Goal: Task Accomplishment & Management: Complete application form

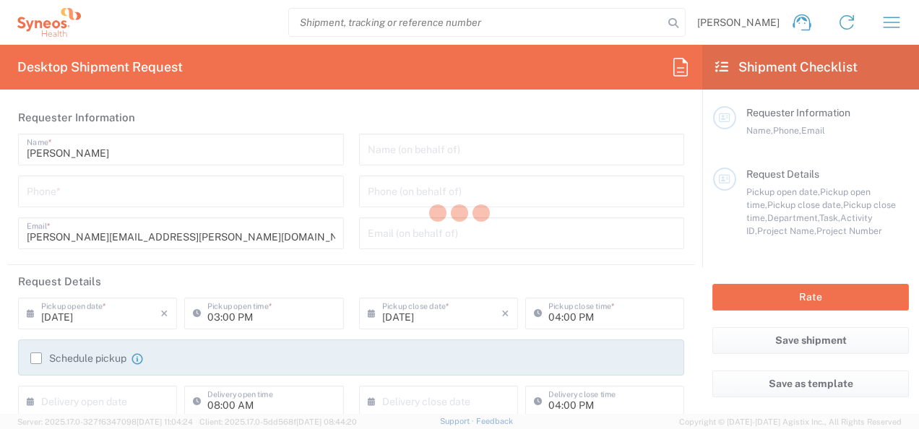
type input "[US_STATE]"
type input "[GEOGRAPHIC_DATA]"
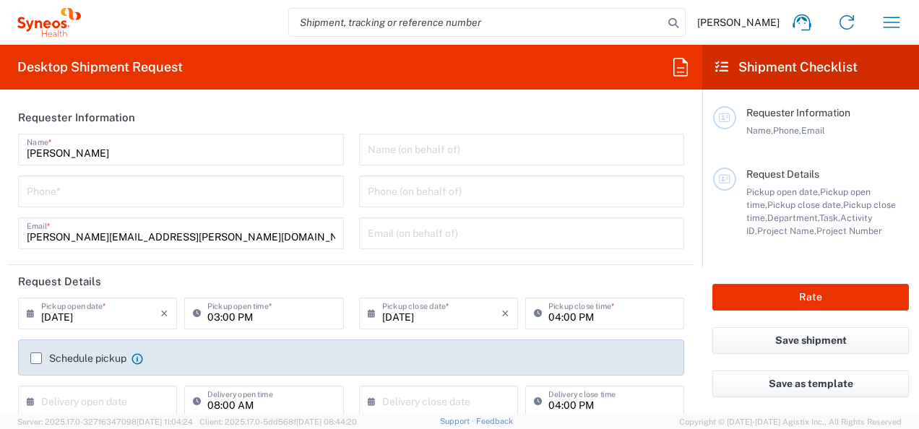
type input "Syneos Health, LLC-[GEOGRAPHIC_DATA] [GEOGRAPHIC_DATA] [GEOGRAPHIC_DATA]"
type input "3210"
click at [0, 30] on html "Ruth Lagarde Home Shipment estimator Shipment tracking Desktop shipment request…" at bounding box center [459, 214] width 919 height 429
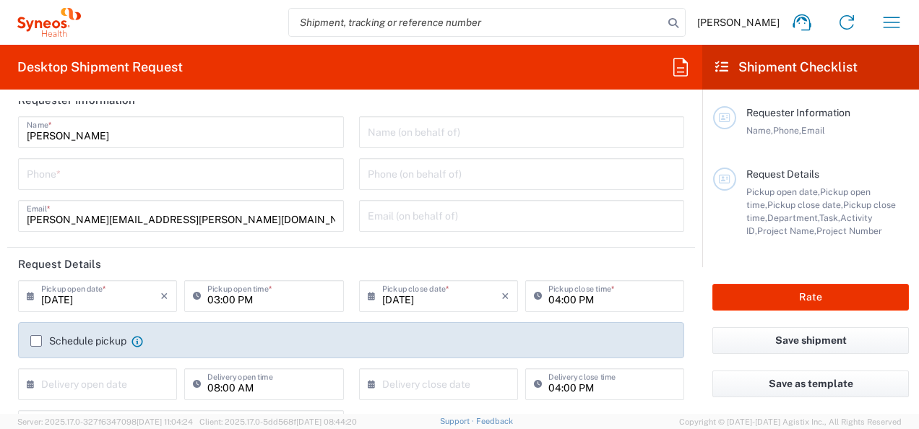
scroll to position [17, 0]
